Goal: Find specific page/section: Find specific page/section

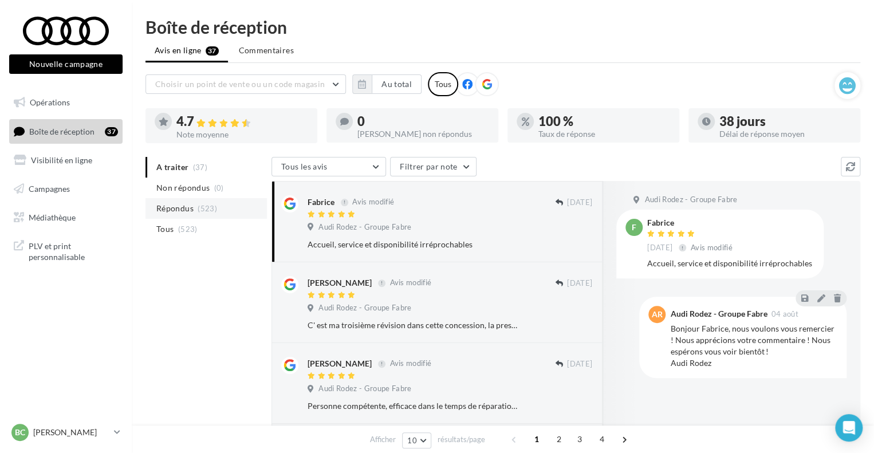
click at [189, 217] on li "Répondus (523)" at bounding box center [205, 208] width 121 height 21
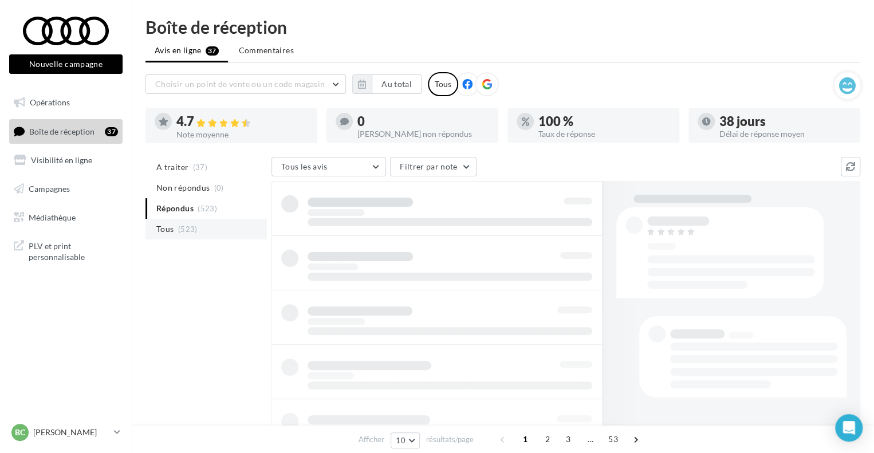
click at [195, 228] on li "Tous (523)" at bounding box center [205, 229] width 121 height 21
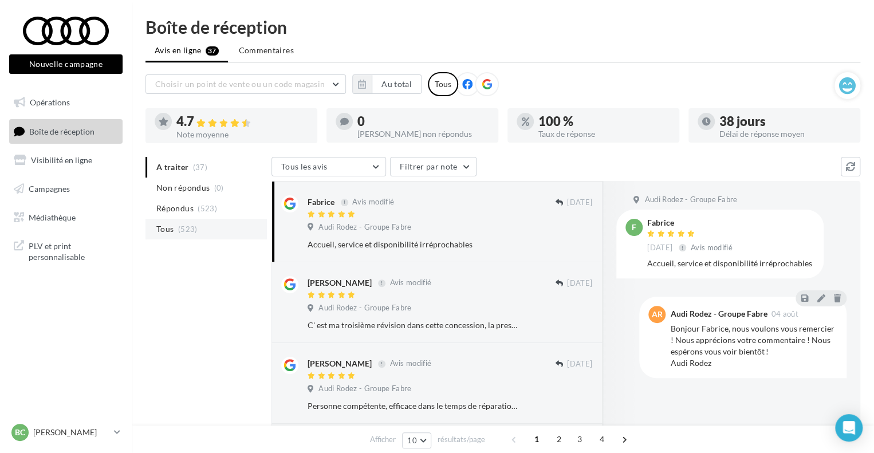
click at [179, 229] on span "(523)" at bounding box center [187, 229] width 19 height 9
